Goal: Task Accomplishment & Management: Manage account settings

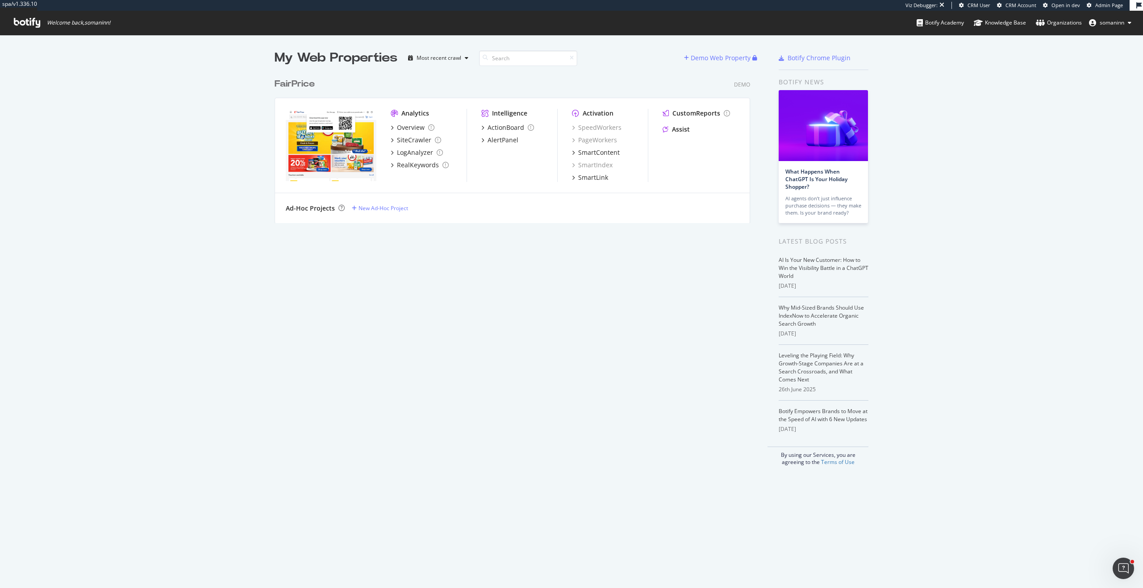
click at [1113, 21] on span "somaninn" at bounding box center [1112, 23] width 25 height 8
click at [1110, 45] on link "Edit Profile" at bounding box center [1095, 41] width 86 height 13
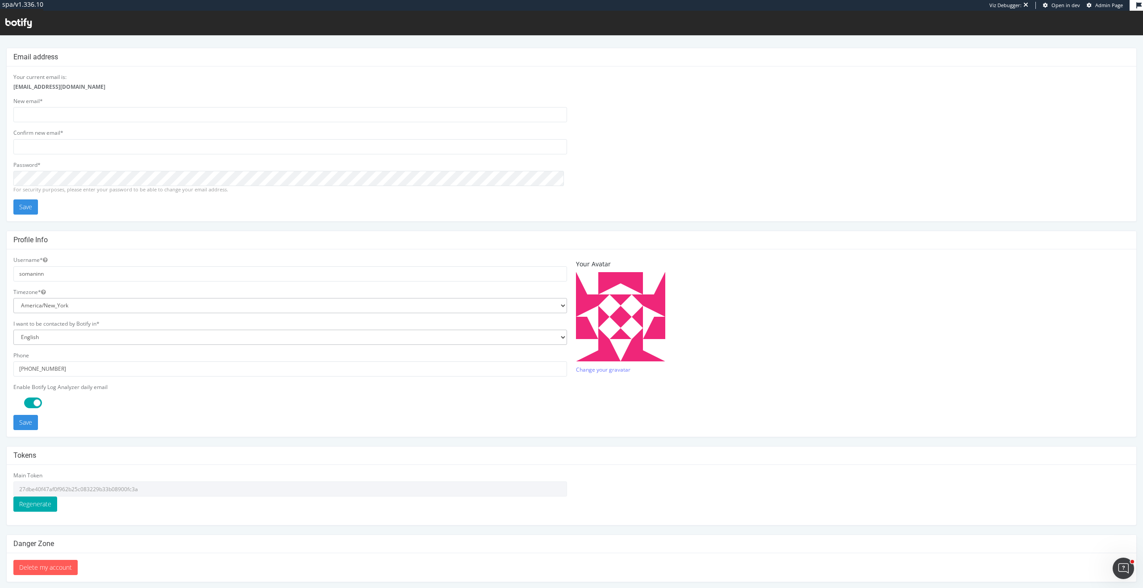
scroll to position [9, 0]
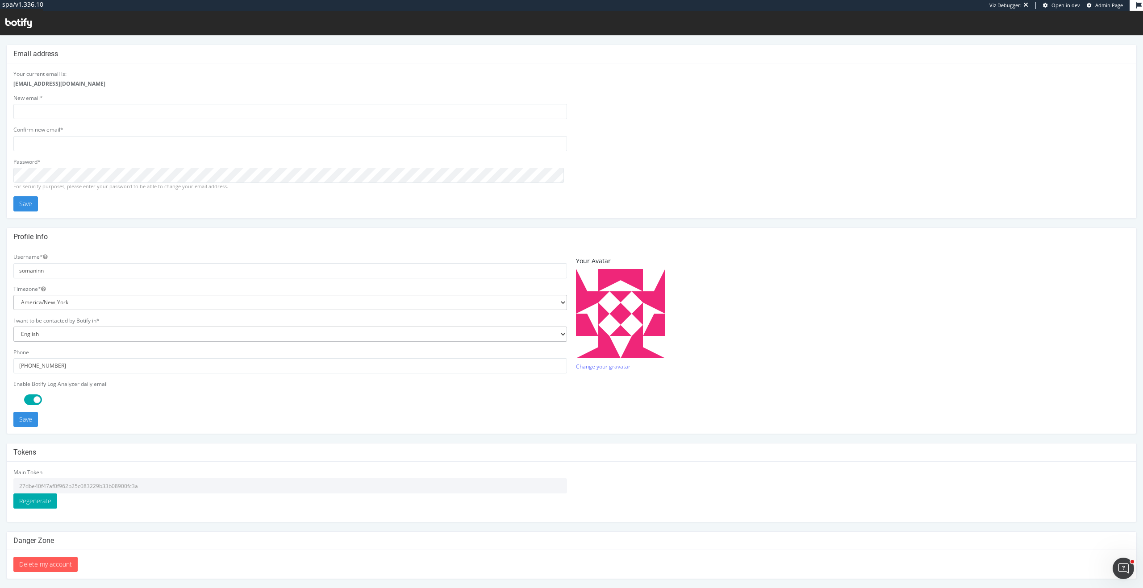
click at [101, 488] on input "27dbe40f47af0f962b25c083229b33b08900fc3a" at bounding box center [290, 486] width 554 height 15
